Goal: Task Accomplishment & Management: Complete application form

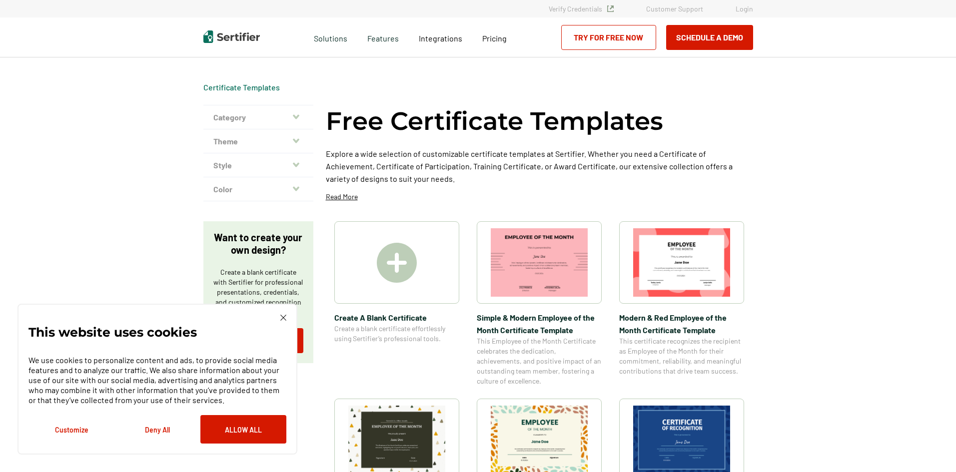
click at [403, 266] on img at bounding box center [397, 263] width 40 height 40
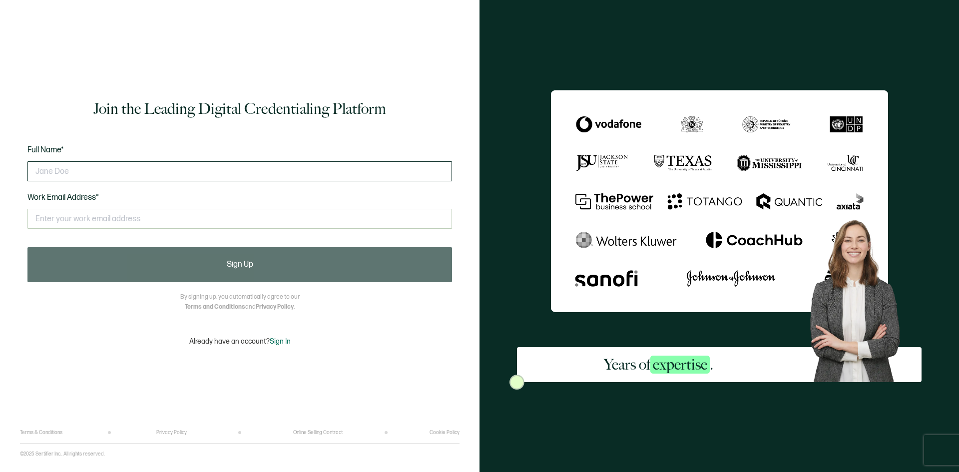
click at [152, 168] on input "text" at bounding box center [239, 171] width 425 height 20
click at [113, 221] on input "text" at bounding box center [239, 219] width 425 height 20
click at [102, 172] on input "[PERSON_NAME]" at bounding box center [239, 171] width 425 height 20
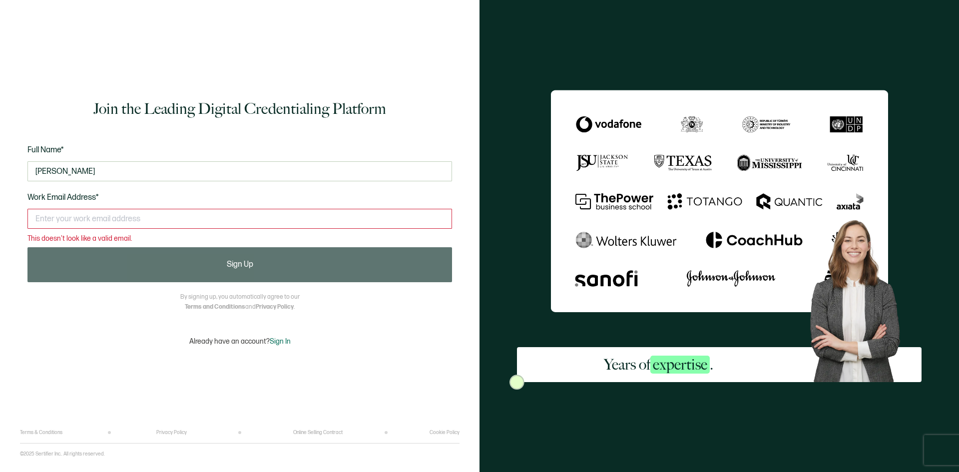
type input "[PERSON_NAME]"
click at [146, 220] on input "text" at bounding box center [239, 219] width 425 height 20
